Goal: Task Accomplishment & Management: Manage account settings

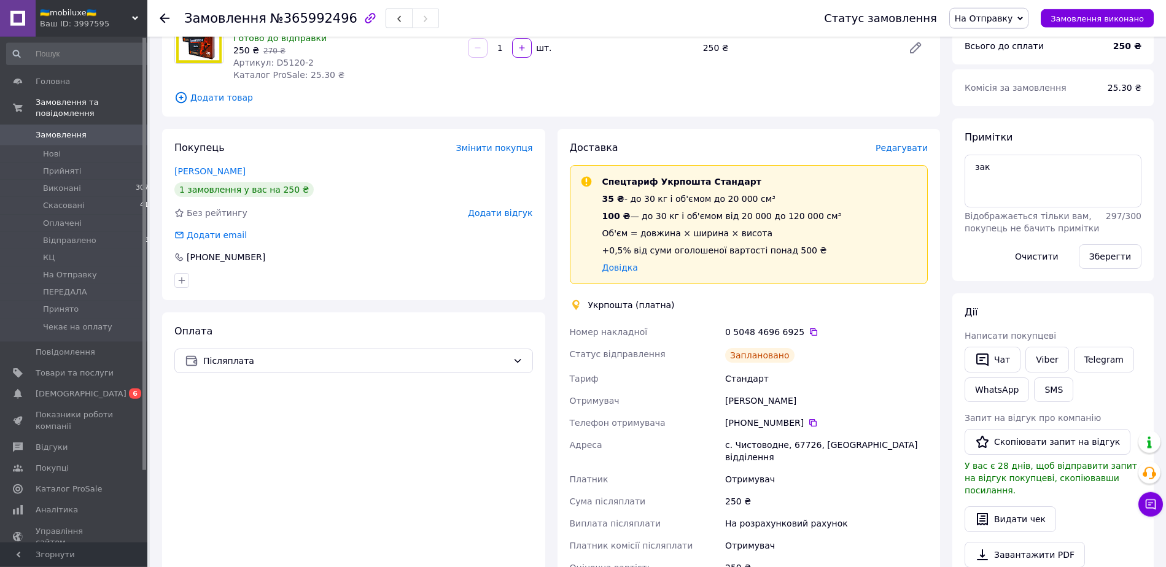
scroll to position [125, 0]
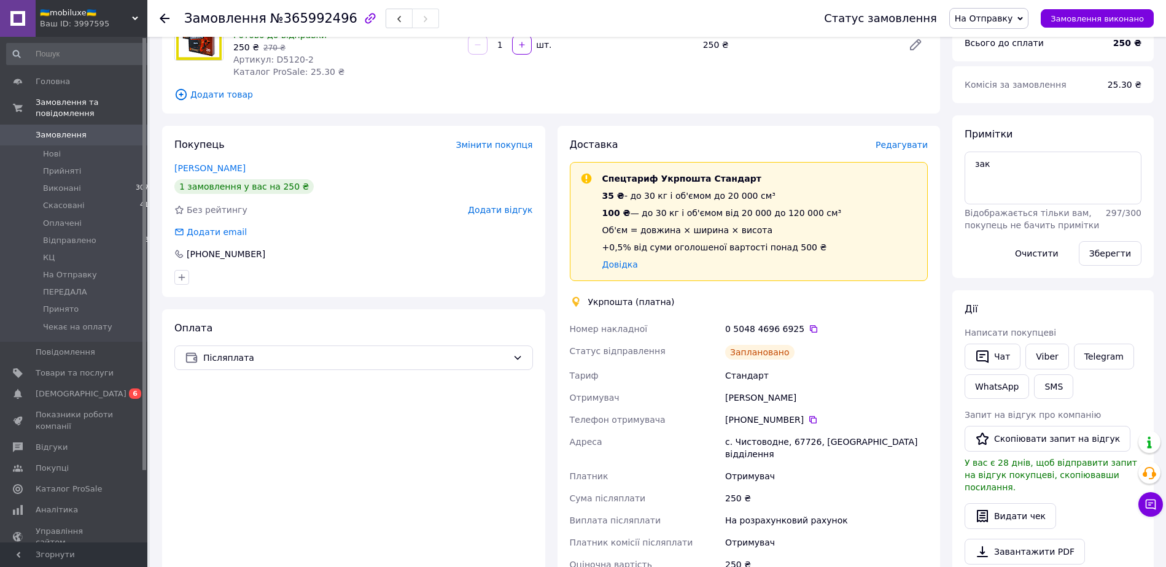
click at [1006, 19] on span "На Отправку" at bounding box center [984, 19] width 58 height 10
click at [1000, 115] on li "Відправлено" at bounding box center [991, 116] width 82 height 18
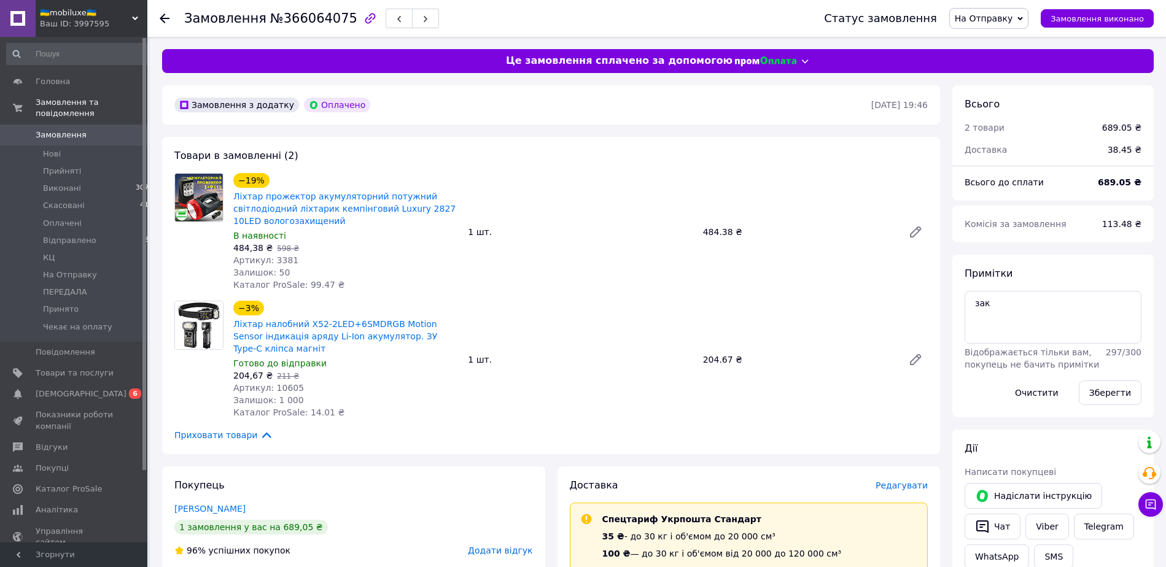
click at [1003, 20] on span "На Отправку" at bounding box center [984, 19] width 58 height 10
click at [995, 115] on li "Відправлено" at bounding box center [991, 116] width 82 height 18
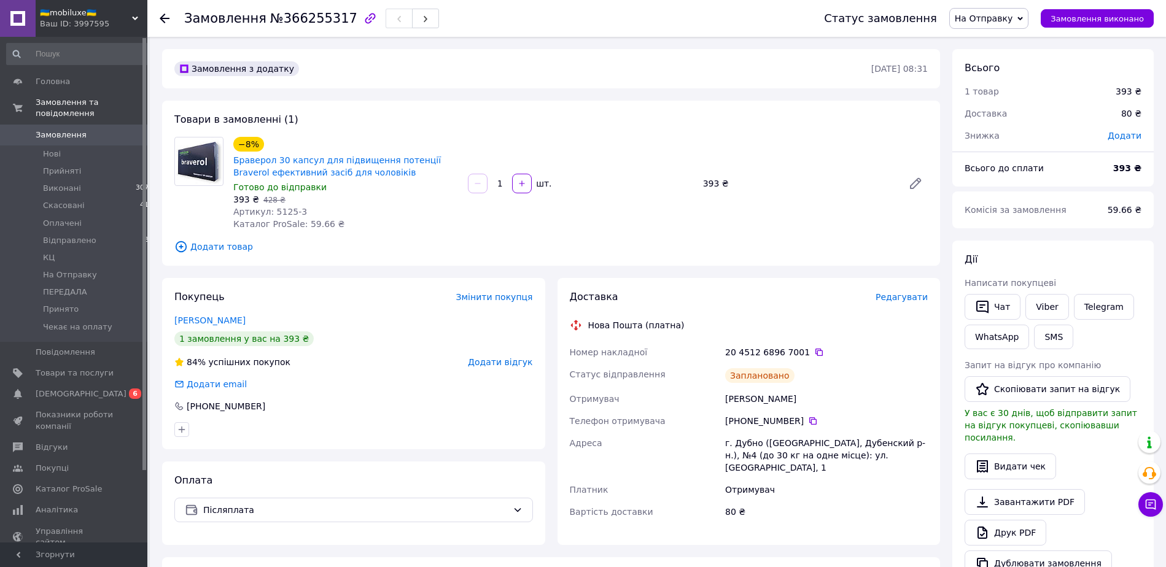
click at [1025, 18] on span "На Отправку" at bounding box center [988, 18] width 79 height 21
click at [1004, 119] on li "Відправлено" at bounding box center [991, 116] width 82 height 18
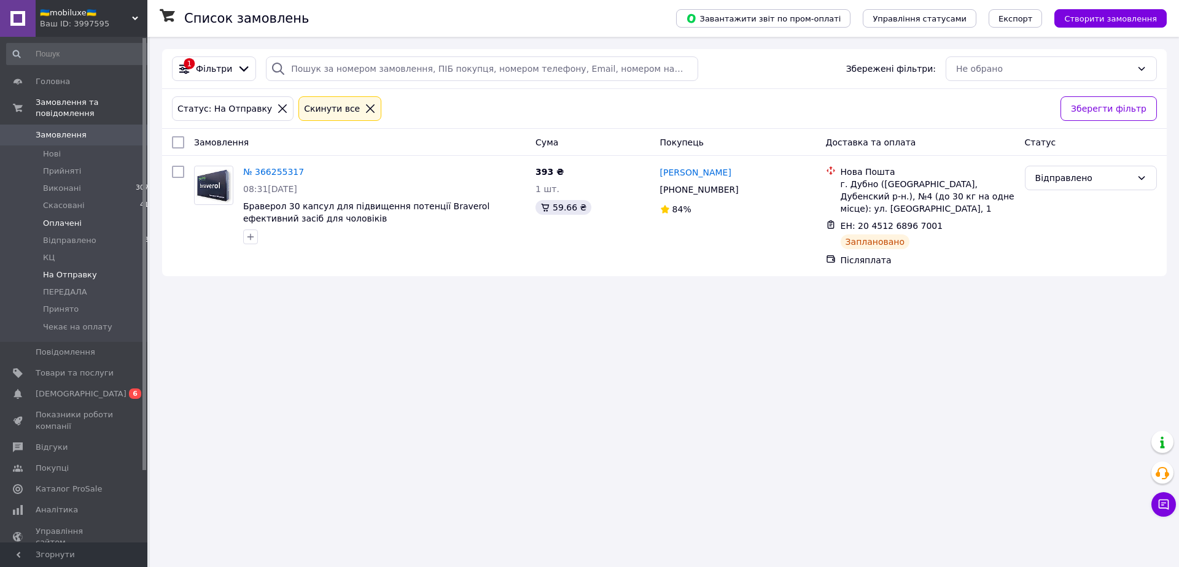
click at [66, 219] on li "Оплачені 2" at bounding box center [80, 223] width 160 height 17
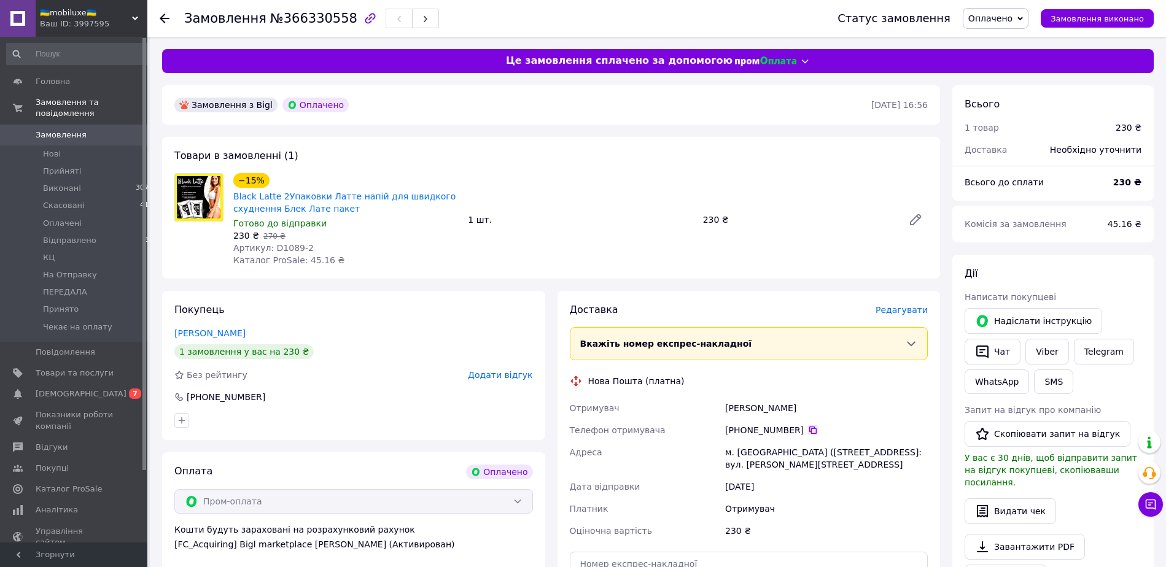
click at [808, 434] on icon at bounding box center [813, 431] width 10 height 10
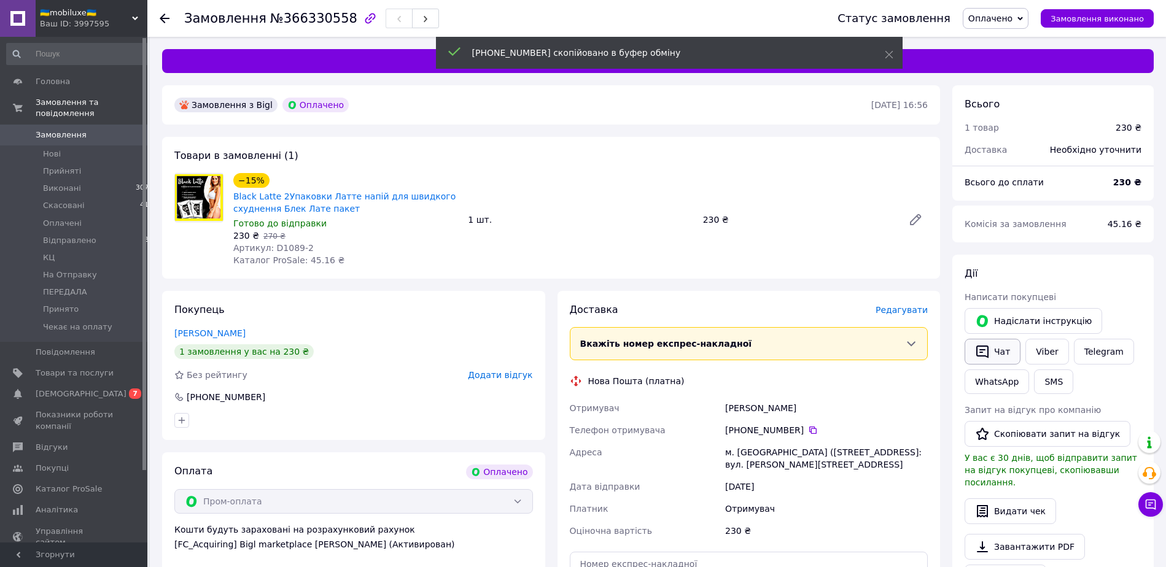
click at [1003, 347] on button "Чат" at bounding box center [993, 352] width 56 height 26
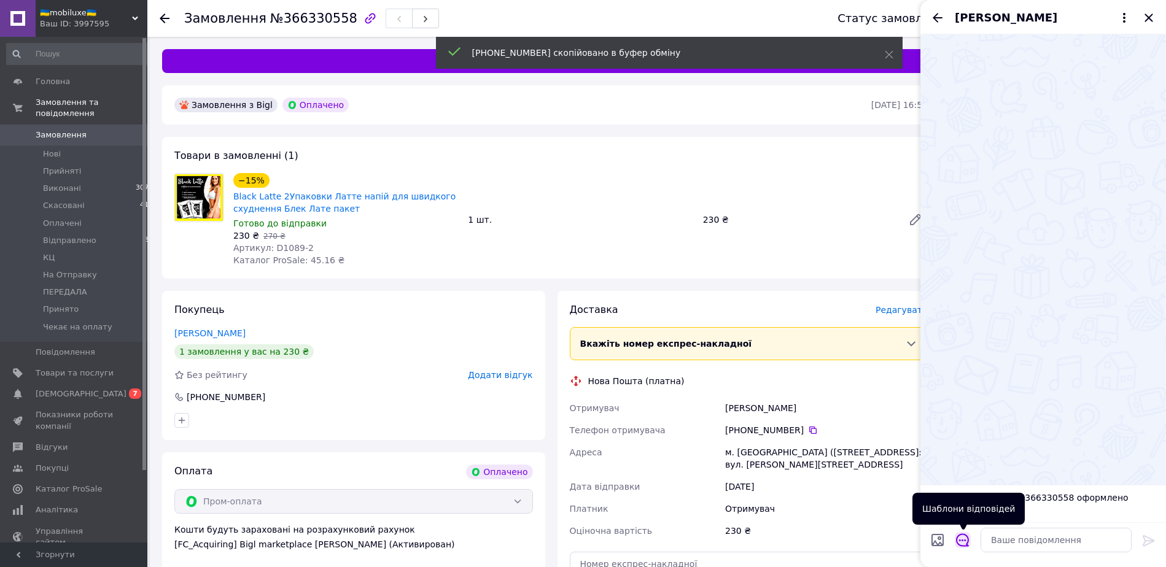
click at [958, 542] on icon "Відкрити шаблони відповідей" at bounding box center [963, 541] width 14 height 14
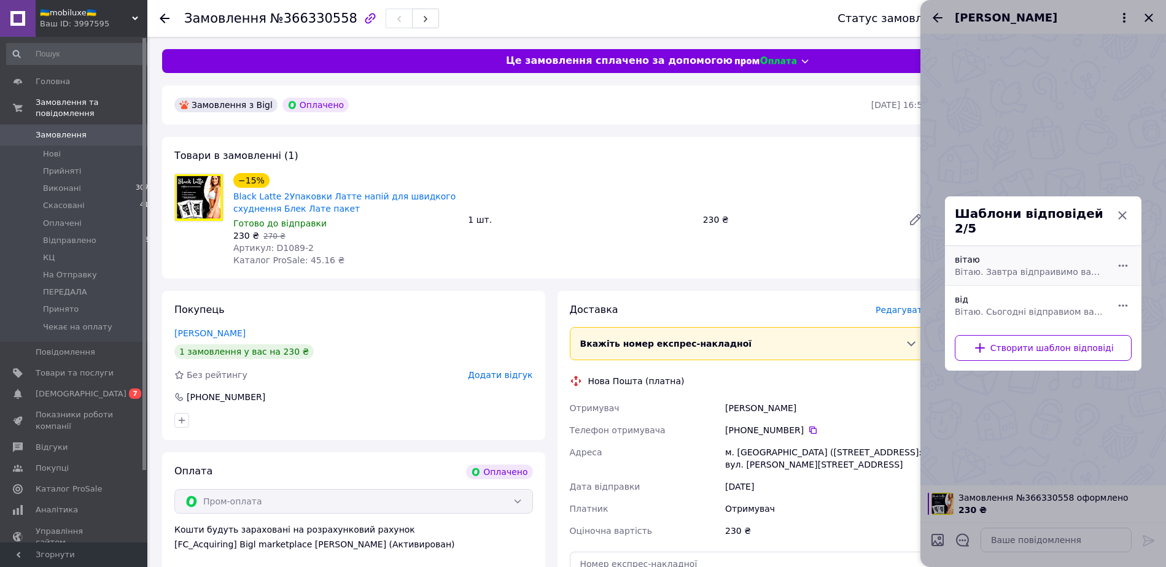
click at [987, 276] on div "вітаю Вітаю. Завтра відпраивимо ваше замовленя" at bounding box center [1030, 266] width 160 height 34
type textarea "Вітаю. Завтра відпраивимо ваше замовленя"
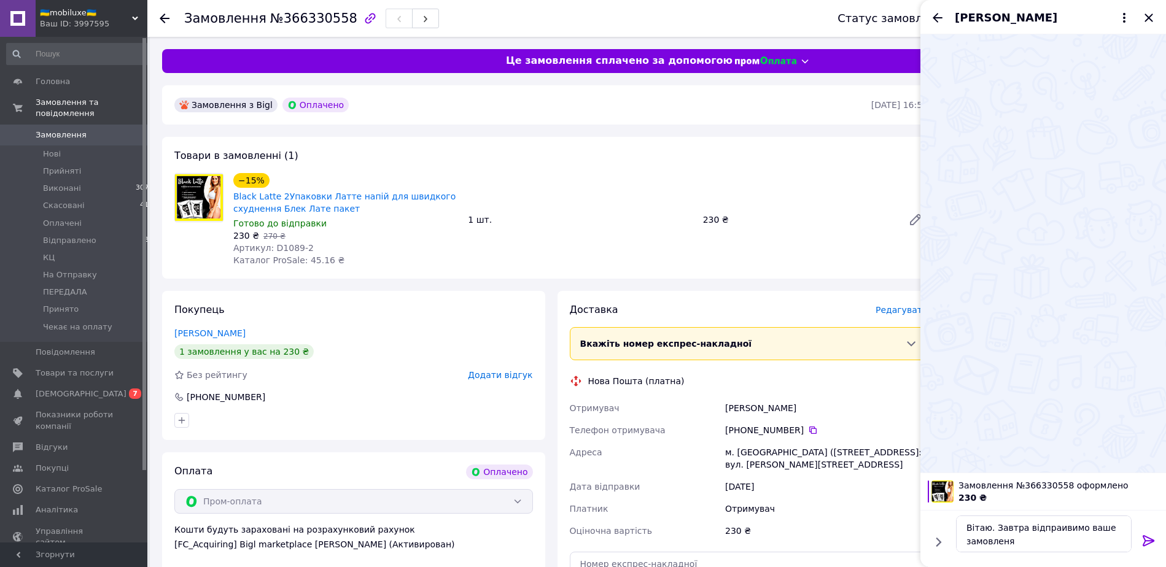
click at [1146, 542] on icon at bounding box center [1149, 541] width 15 height 15
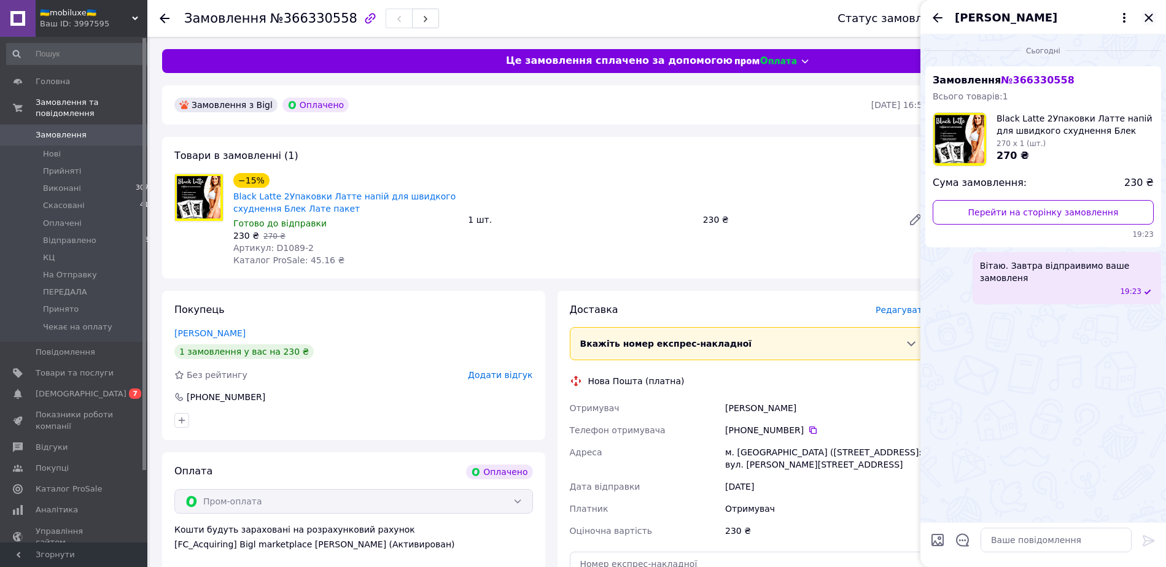
click at [1152, 18] on icon "Закрити" at bounding box center [1149, 17] width 15 height 15
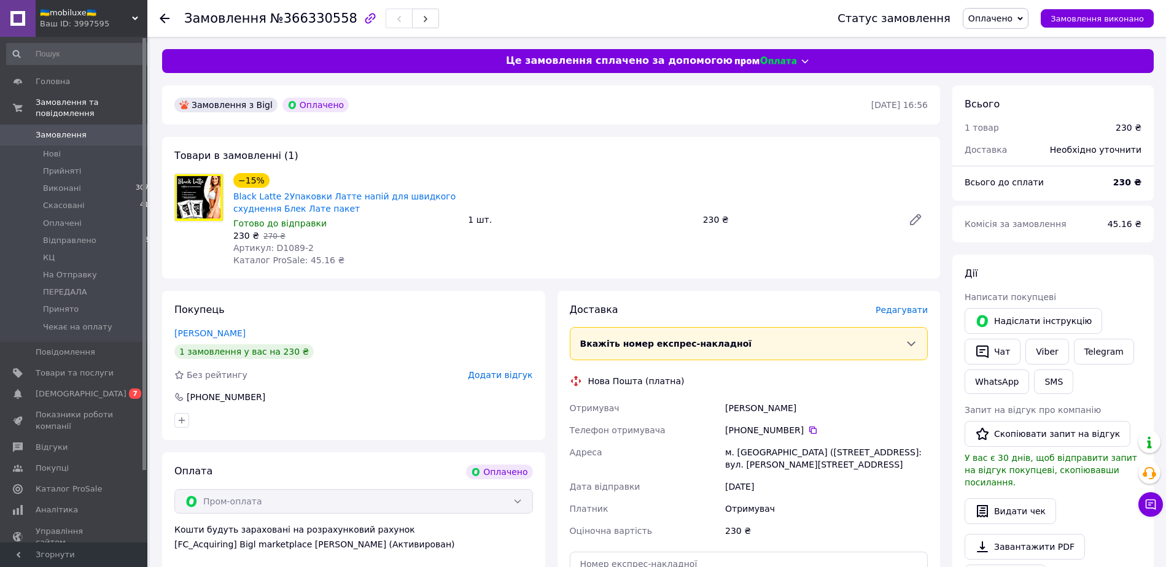
click at [1023, 20] on icon at bounding box center [1020, 19] width 6 height 6
click at [1014, 96] on li "Відправлено" at bounding box center [1004, 98] width 82 height 18
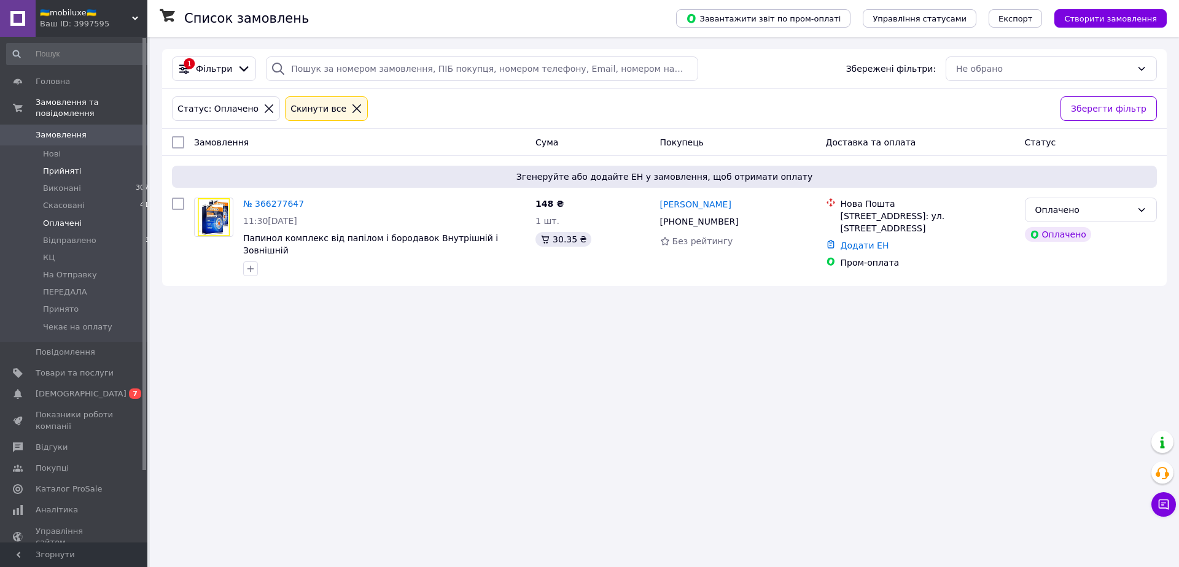
click at [64, 166] on span "Прийняті" at bounding box center [62, 171] width 38 height 11
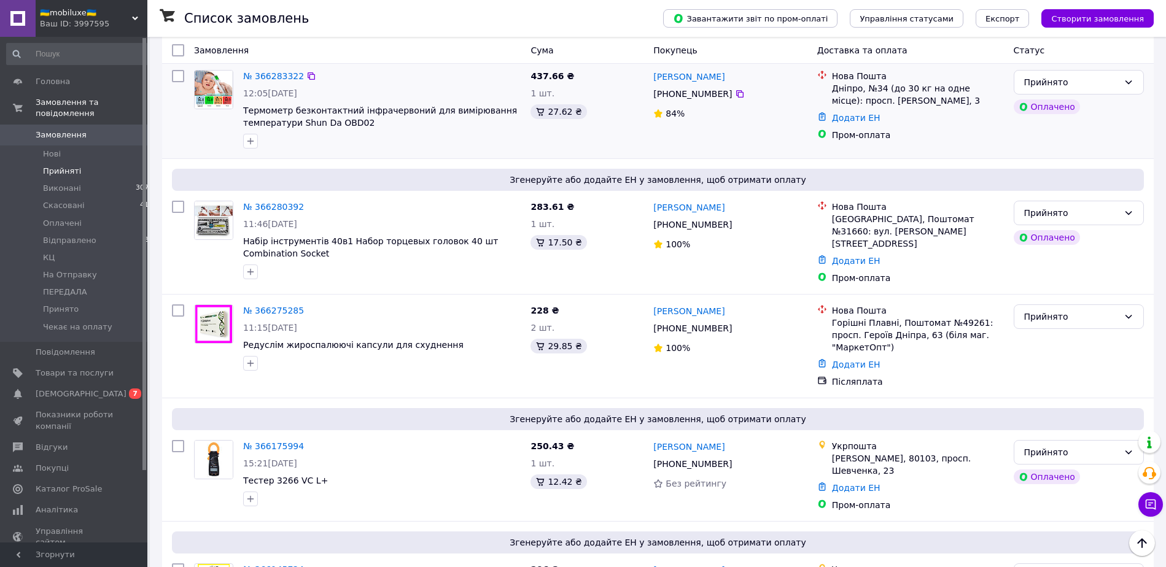
scroll to position [661, 0]
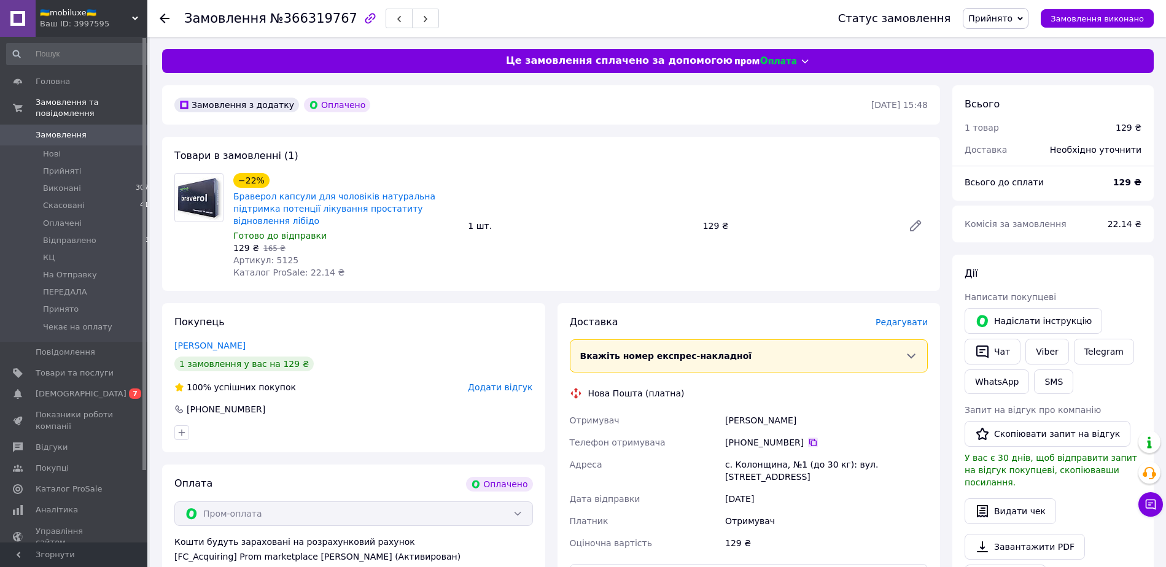
click at [809, 439] on icon at bounding box center [812, 442] width 7 height 7
click at [1002, 348] on button "Чат" at bounding box center [993, 352] width 56 height 26
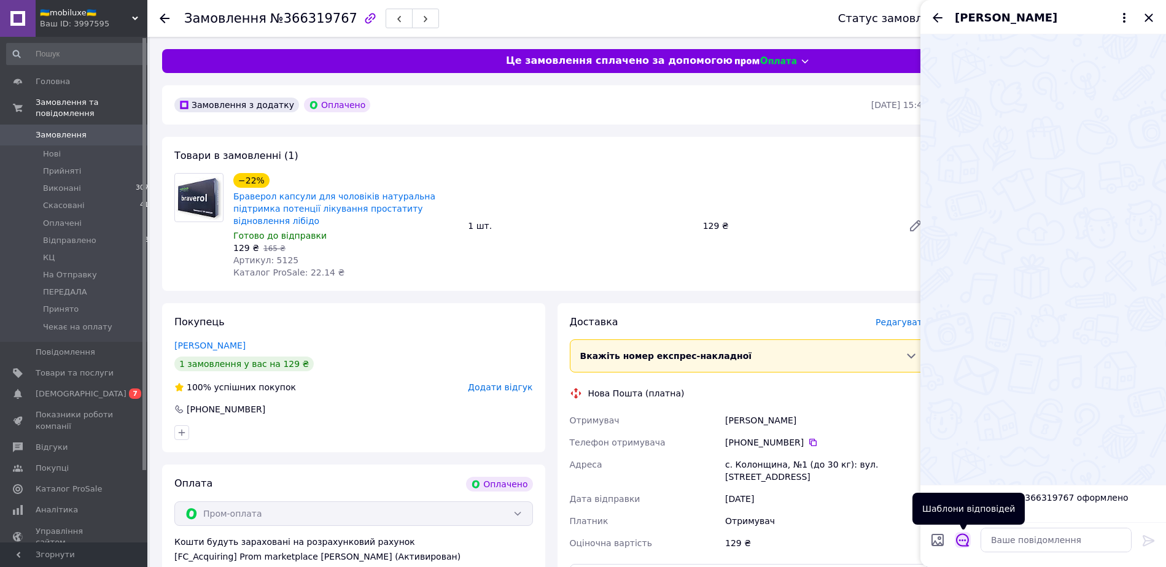
click at [966, 543] on icon "Відкрити шаблони відповідей" at bounding box center [963, 541] width 14 height 14
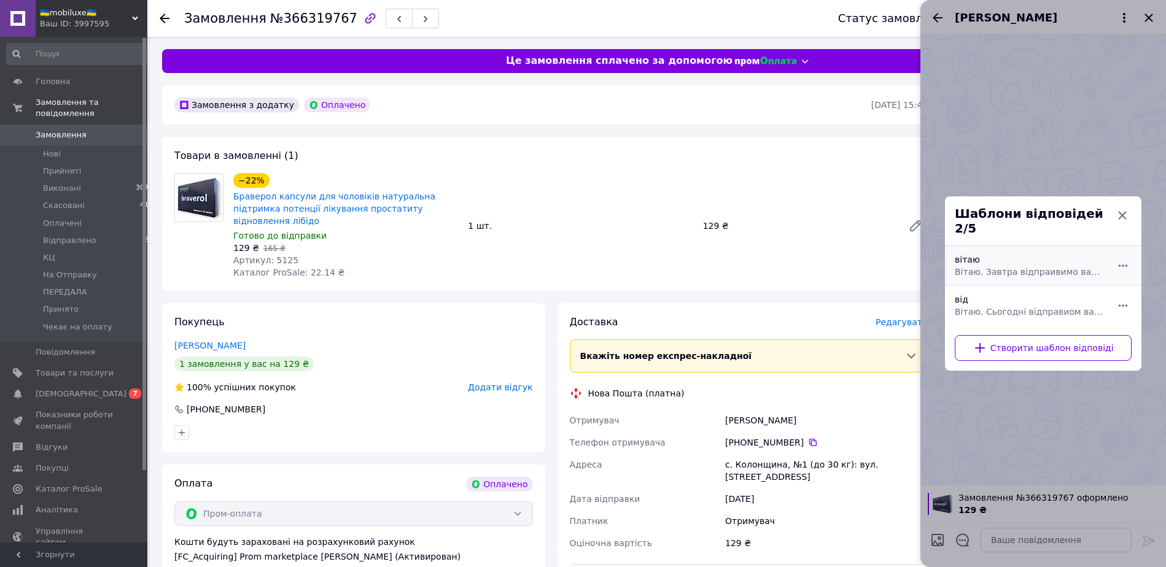
click at [986, 270] on span "Вітаю. Завтра відпраивимо ваше замовленя" at bounding box center [1030, 272] width 150 height 12
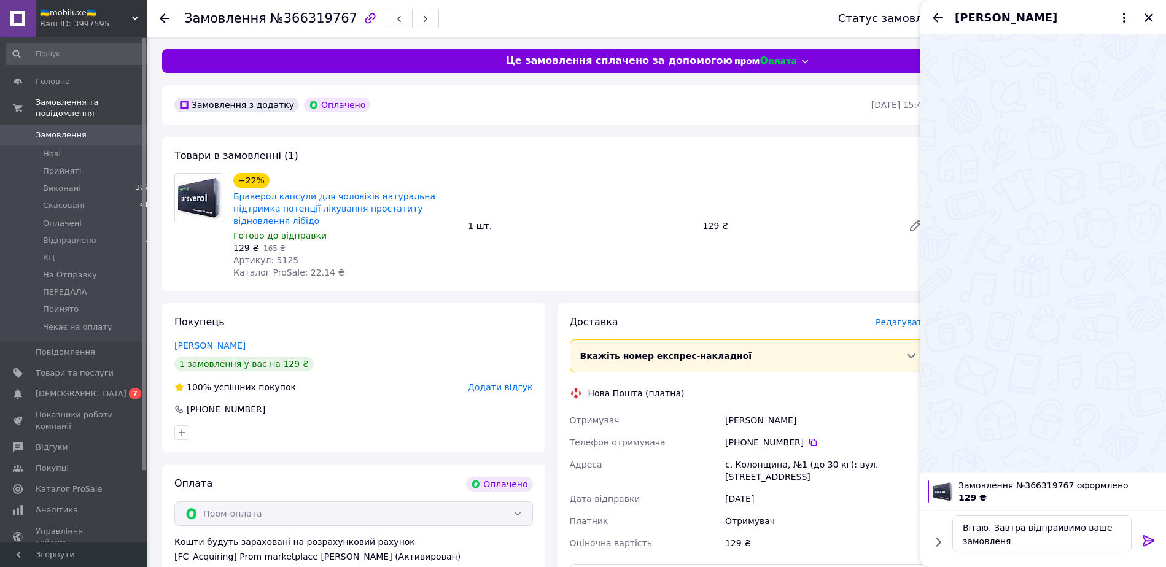
type textarea "Вітаю. Завтра відпраивимо ваше замовленя"
click at [1148, 535] on icon at bounding box center [1149, 541] width 15 height 15
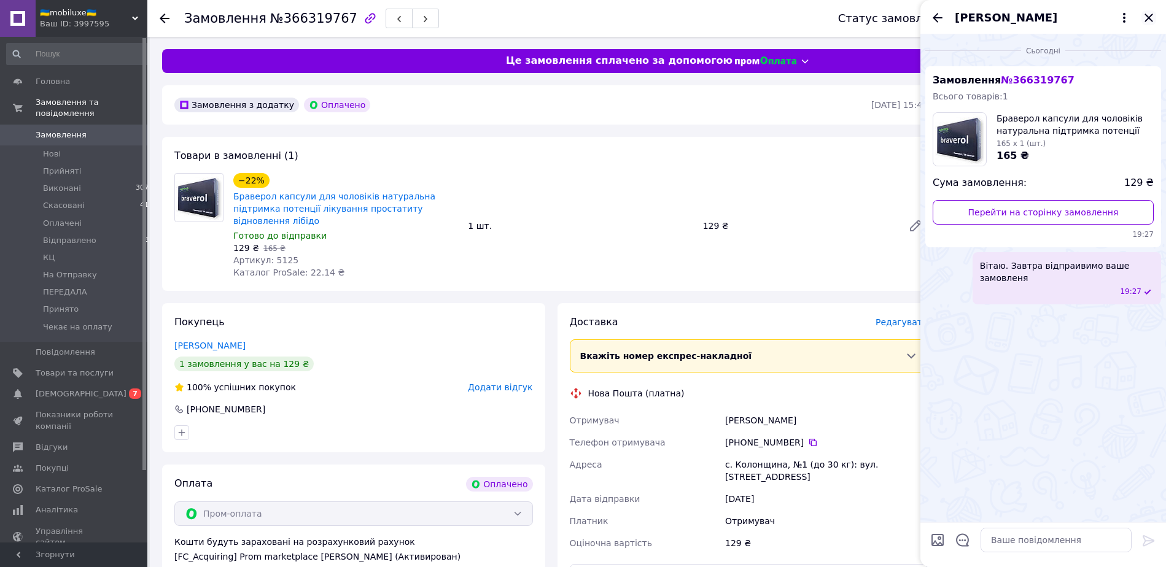
click at [1148, 14] on icon "Закрити" at bounding box center [1149, 17] width 15 height 15
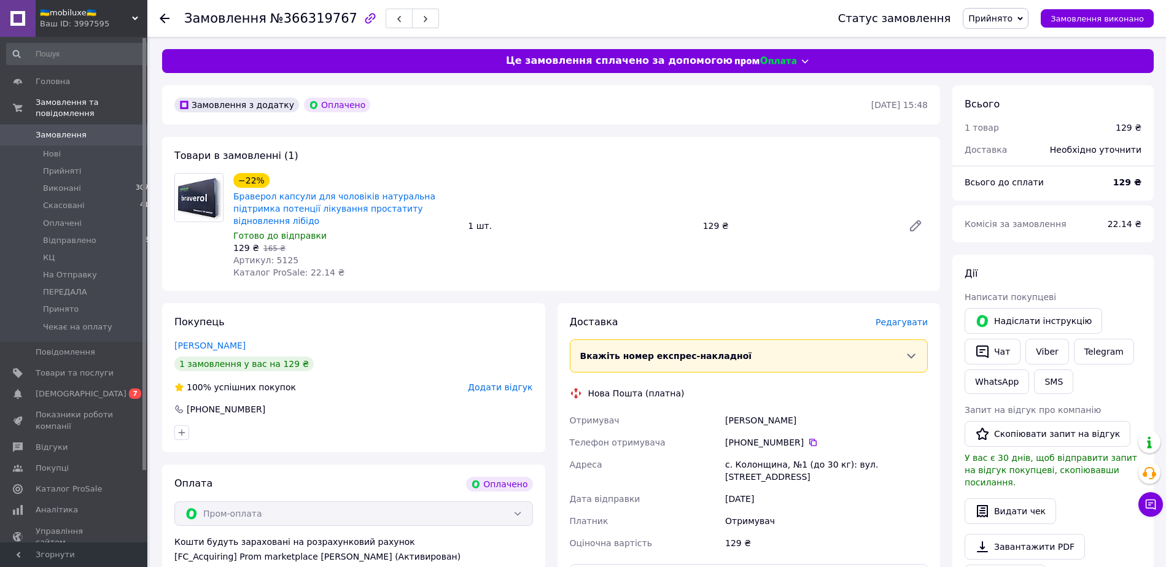
click at [1001, 21] on span "Прийнято" at bounding box center [990, 19] width 44 height 10
click at [998, 99] on li "Відправлено" at bounding box center [1004, 98] width 82 height 18
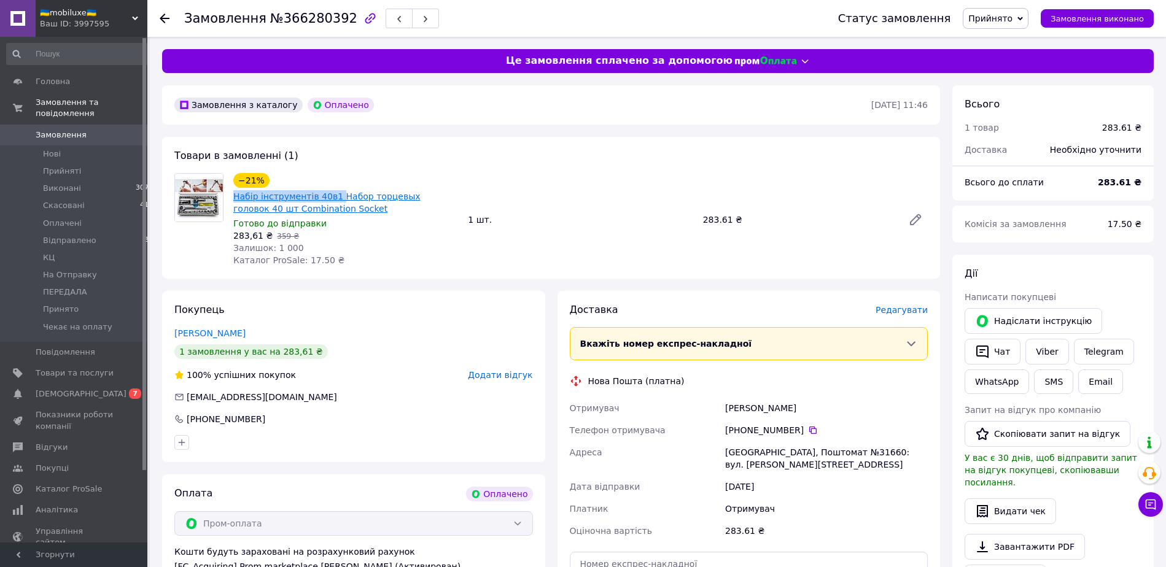
drag, startPoint x: 270, startPoint y: 198, endPoint x: 330, endPoint y: 198, distance: 59.6
click at [330, 198] on div "Набір інструментів 40в1 Набор торцевых головок 40 шт Combination Socket" at bounding box center [345, 202] width 227 height 27
drag, startPoint x: 319, startPoint y: 207, endPoint x: 235, endPoint y: 209, distance: 84.8
click at [235, 209] on span "Набір інструментів 40в1 Набор торцевых головок 40 шт Combination Socket" at bounding box center [345, 202] width 225 height 25
copy link "Combination Socket"
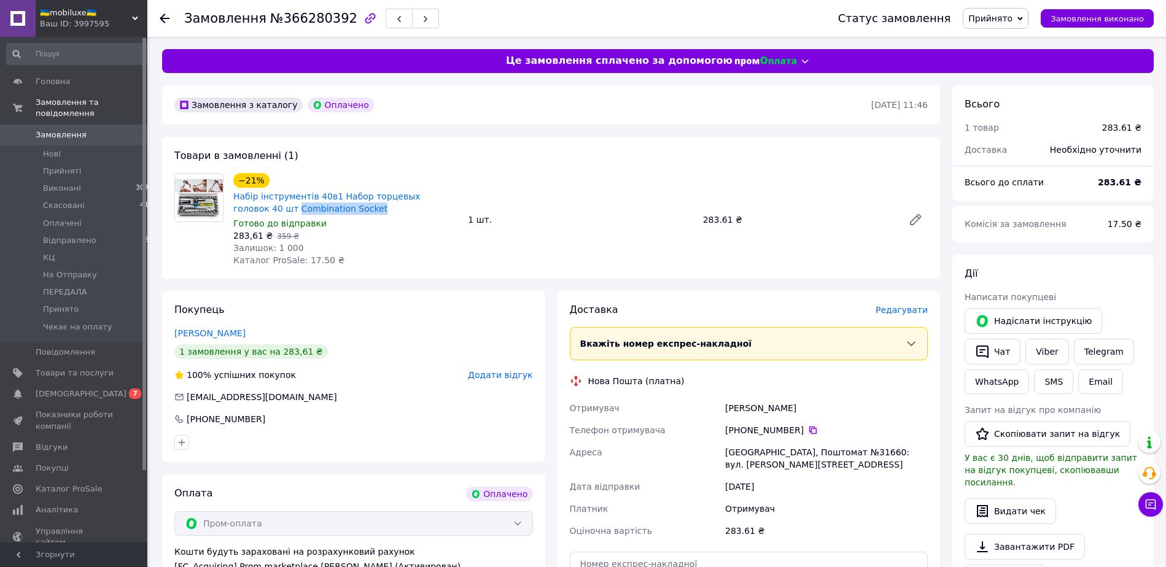
click at [809, 432] on icon at bounding box center [812, 430] width 7 height 7
